Goal: Check status: Check status

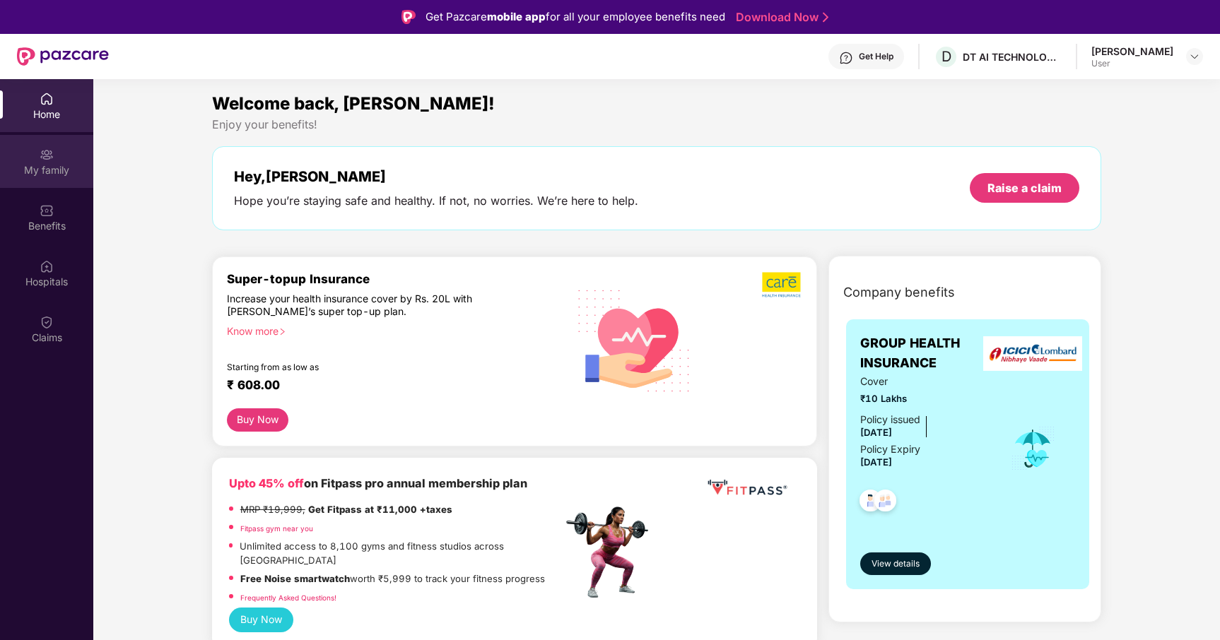
click at [43, 170] on div "My family" at bounding box center [46, 170] width 93 height 14
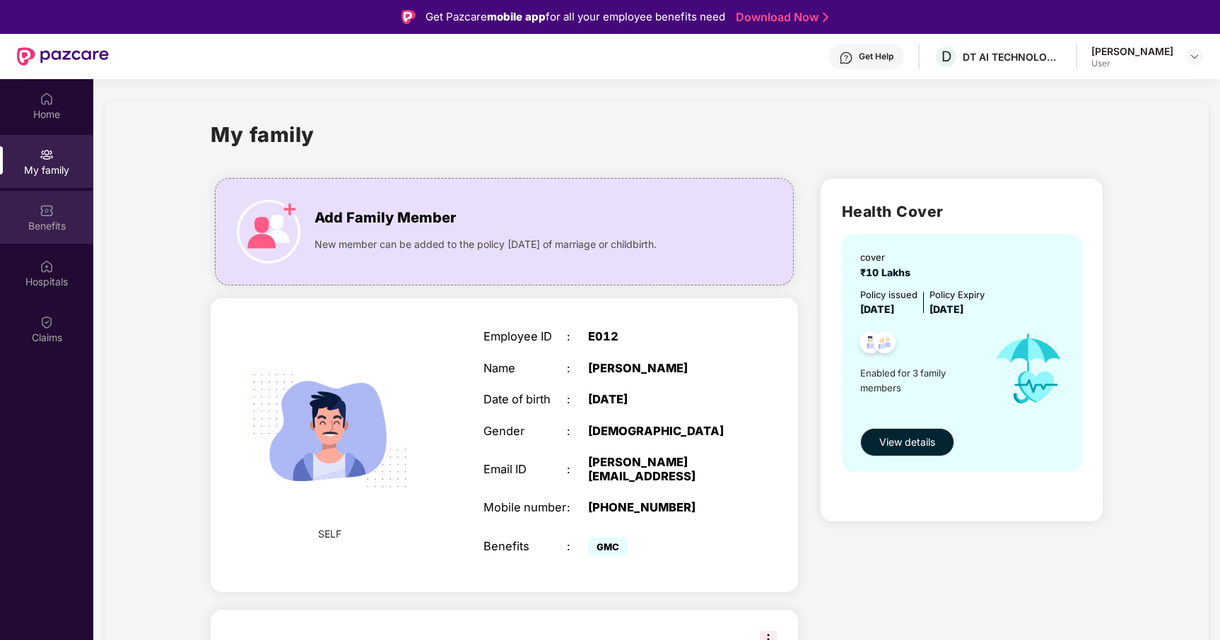
click at [49, 204] on img at bounding box center [47, 211] width 14 height 14
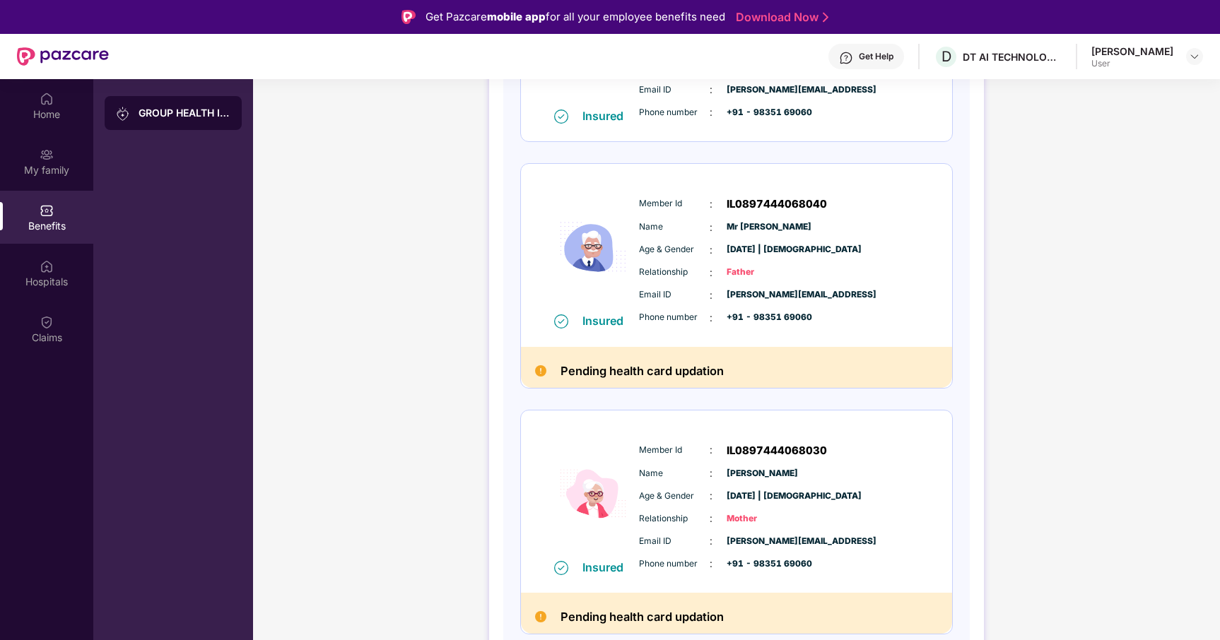
scroll to position [79, 0]
